Goal: Check status: Check status

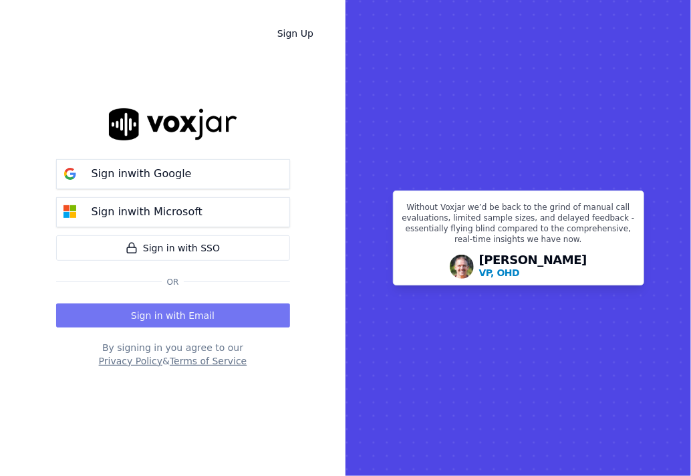
click at [192, 323] on button "Sign in with Email" at bounding box center [173, 315] width 234 height 24
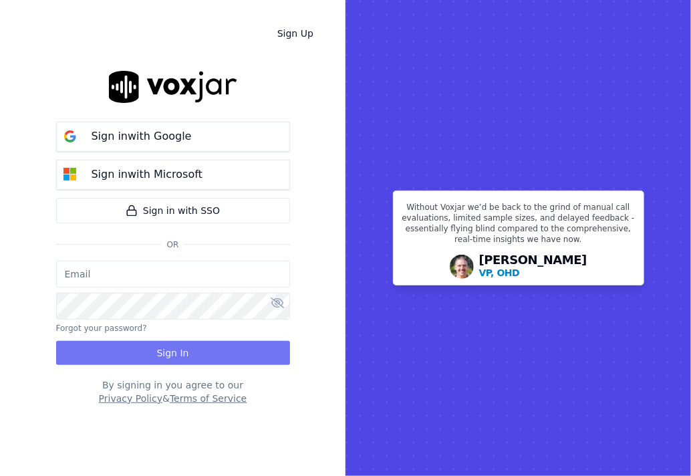
type input "dawe@asilpc.com"
click at [197, 343] on button "Sign In" at bounding box center [173, 353] width 234 height 24
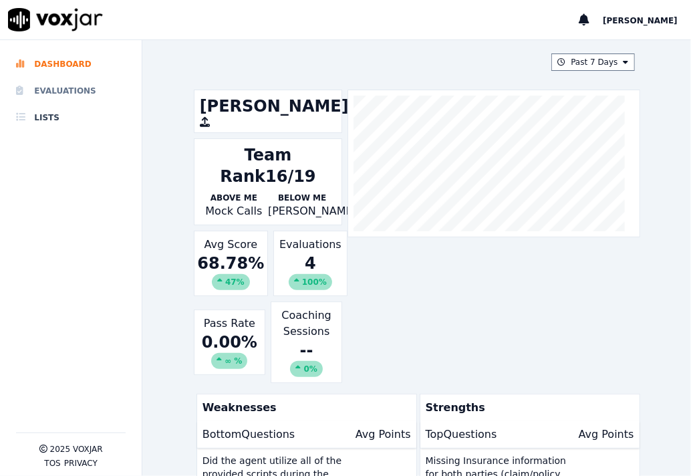
click at [94, 102] on li "Evaluations" at bounding box center [71, 90] width 110 height 27
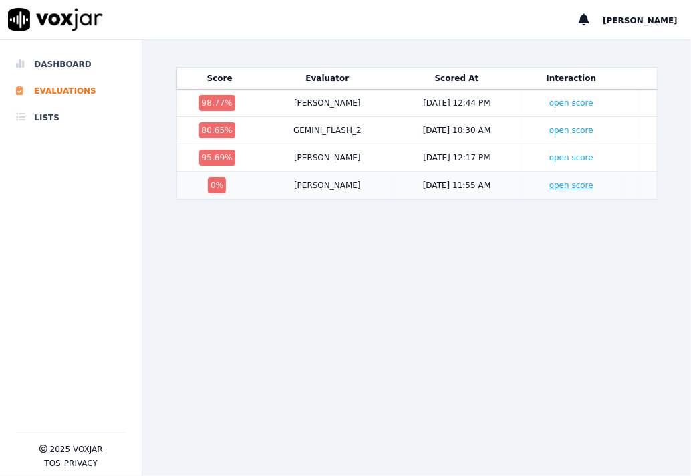
click at [549, 186] on link "open score" at bounding box center [571, 184] width 44 height 9
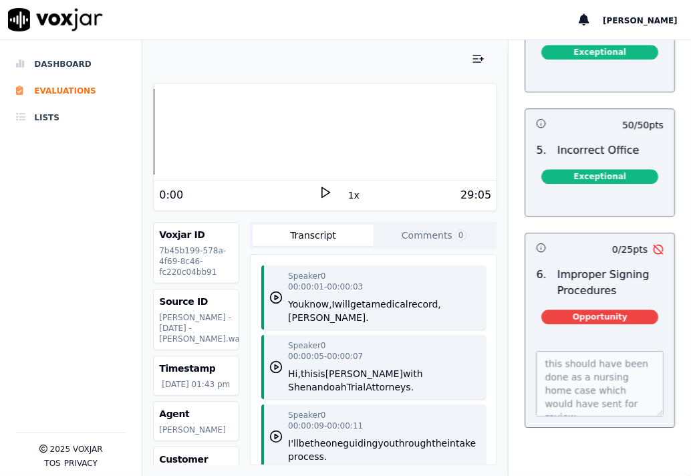
scroll to position [4945, 0]
drag, startPoint x: 516, startPoint y: 280, endPoint x: 515, endPoint y: 301, distance: 20.8
click at [525, 301] on div "6 . Improper Signing Procedures Opportunity" at bounding box center [599, 297] width 149 height 73
click at [51, 97] on li "Evaluations" at bounding box center [71, 90] width 110 height 27
